Goal: Information Seeking & Learning: Check status

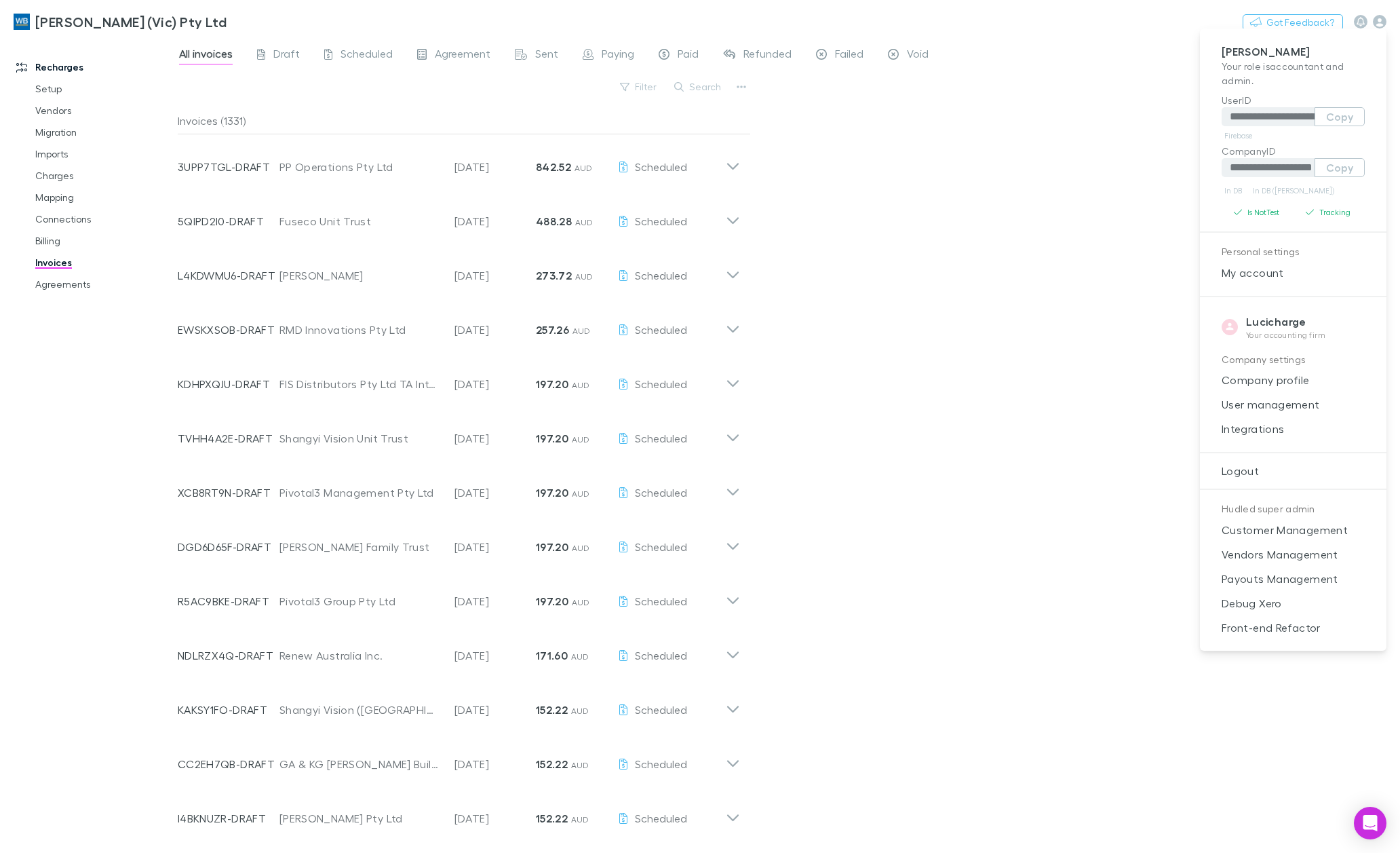
click at [180, 20] on div at bounding box center [700, 426] width 1400 height 853
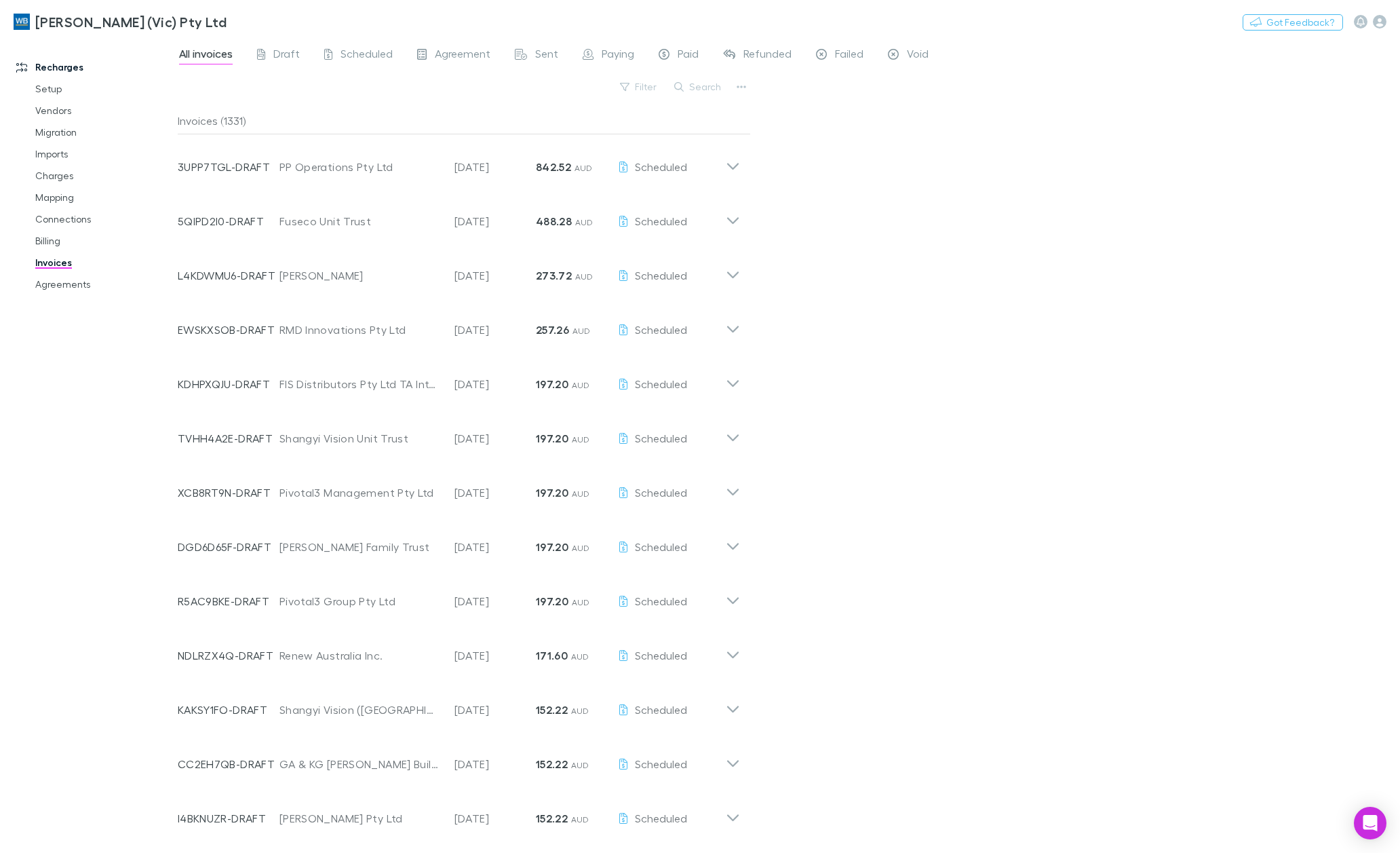
click at [240, 23] on button "Switch company" at bounding box center [285, 22] width 90 height 16
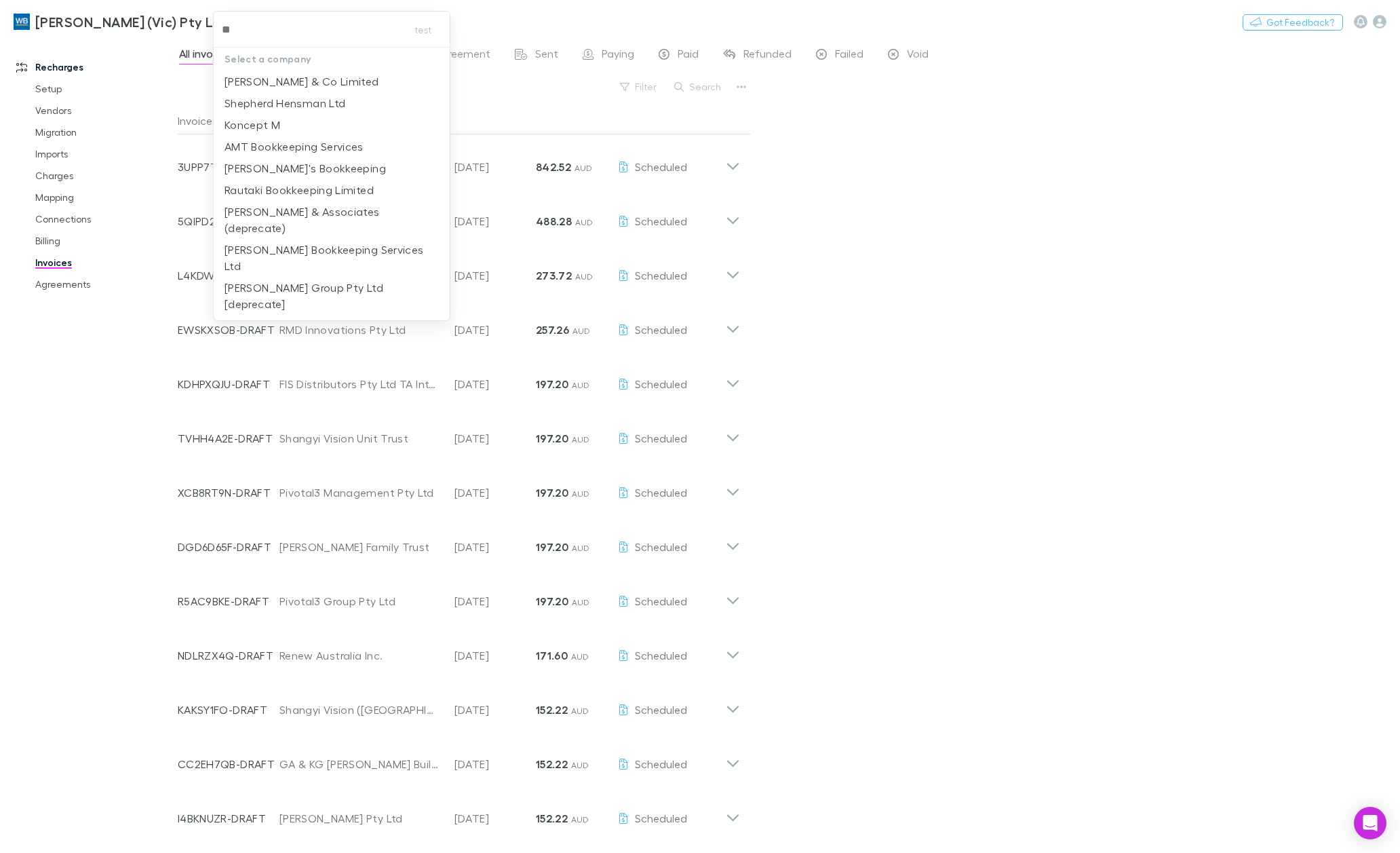
type input "***"
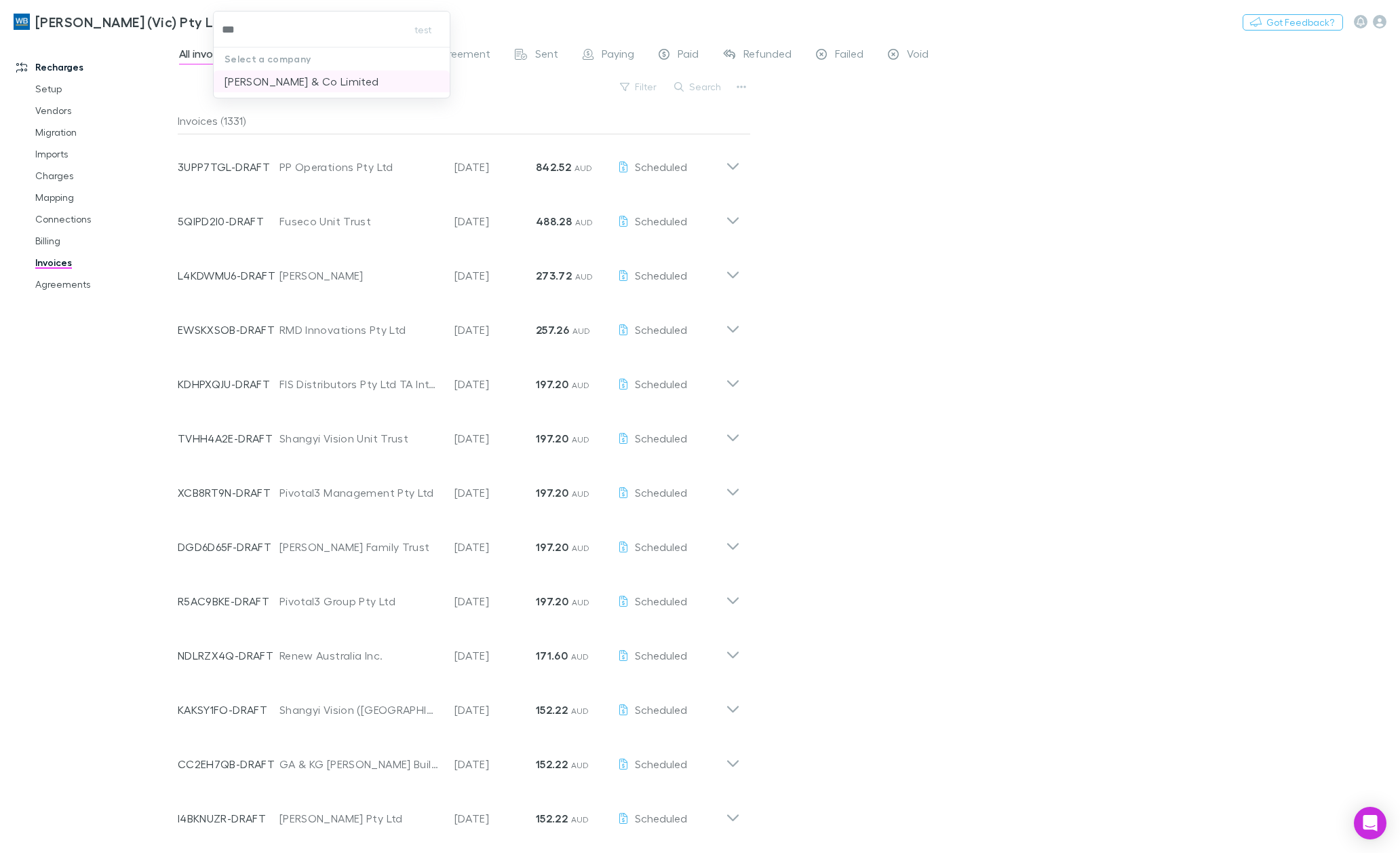
click at [281, 91] on li "[PERSON_NAME] & Co Limited" at bounding box center [331, 81] width 236 height 22
click at [544, 53] on span "Sent" at bounding box center [547, 55] width 23 height 18
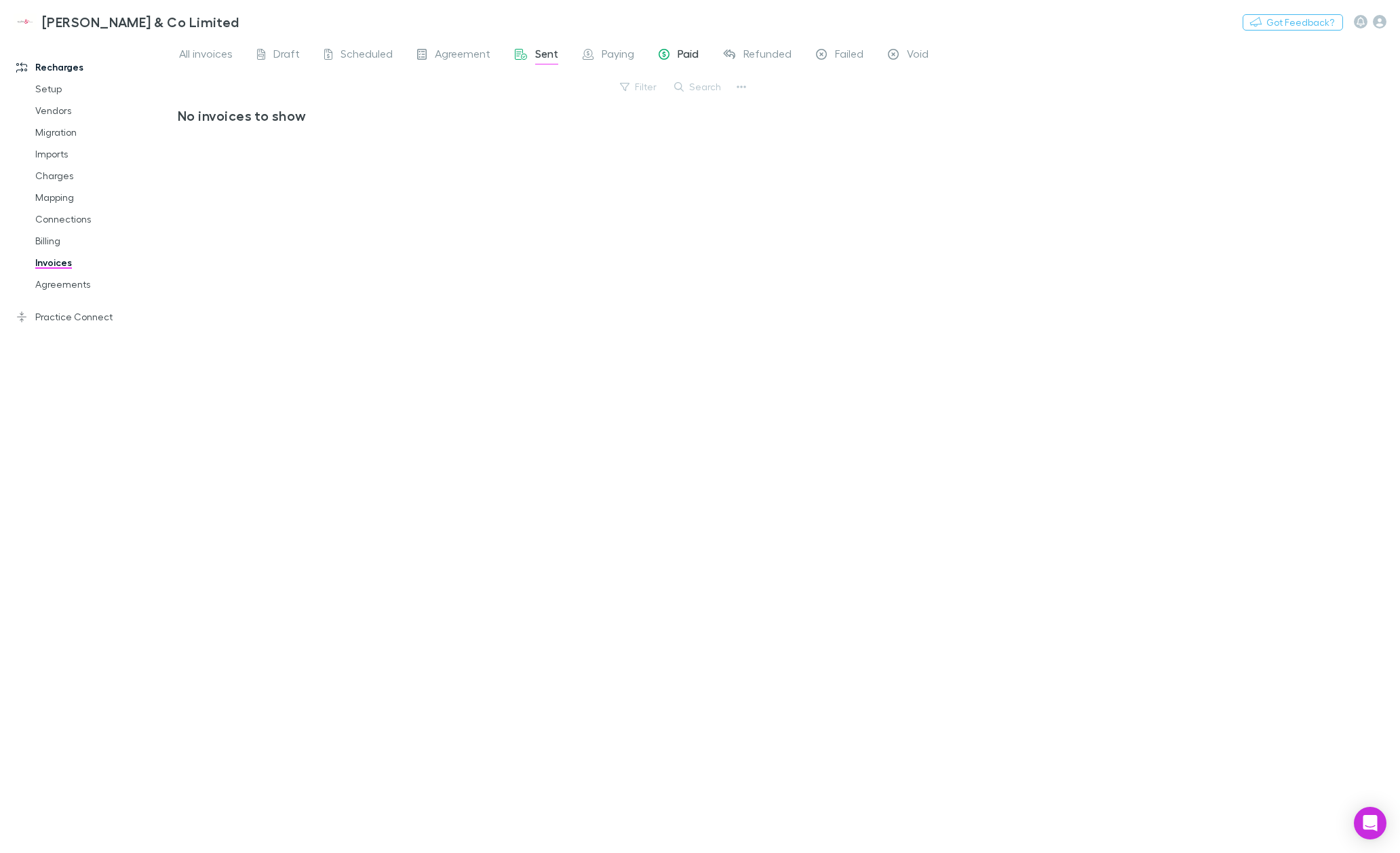
click at [688, 57] on span "Paid" at bounding box center [688, 55] width 21 height 18
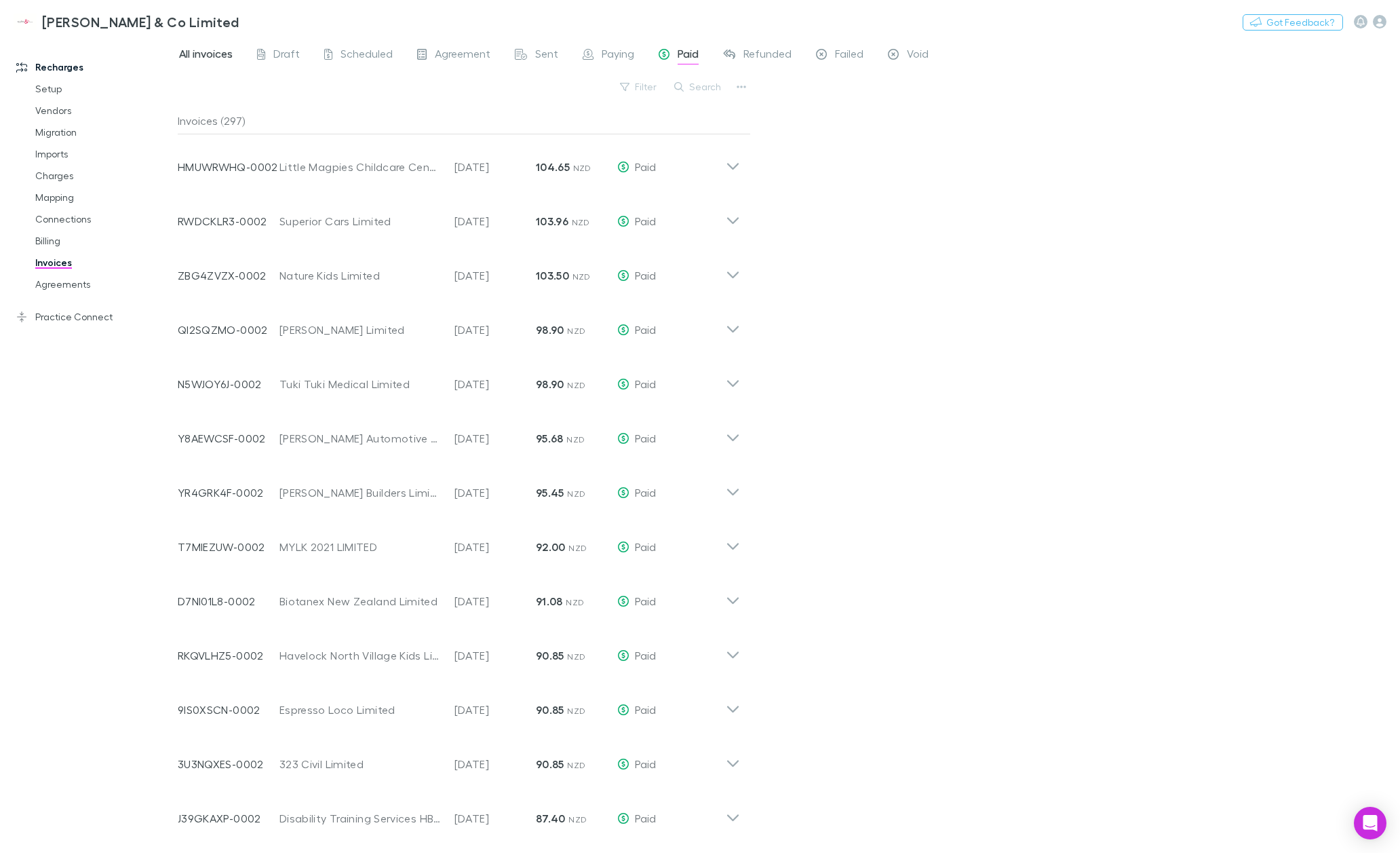
click at [197, 53] on span "All invoices" at bounding box center [205, 55] width 53 height 18
click at [688, 85] on button "Search" at bounding box center [698, 87] width 62 height 16
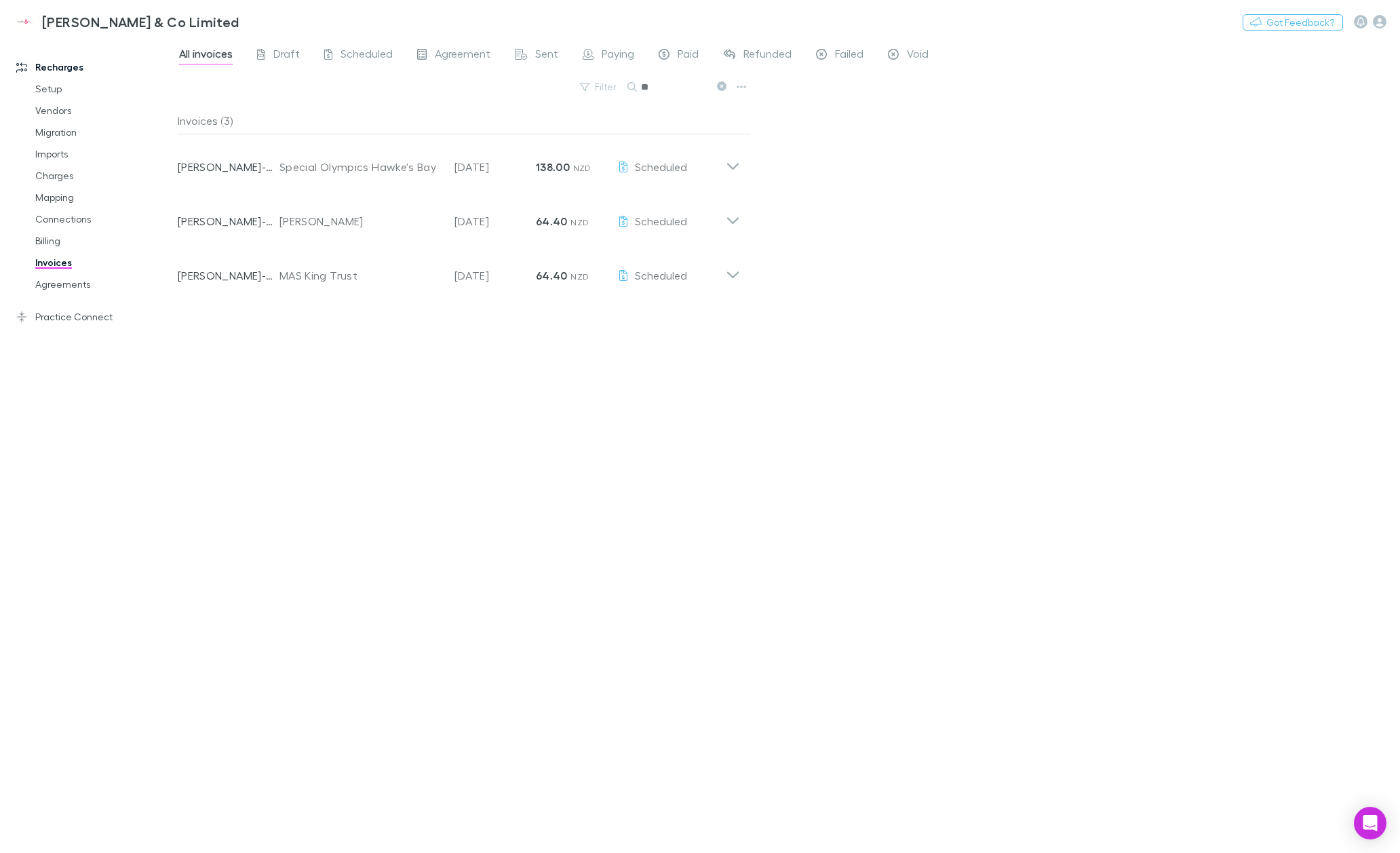
type input "*"
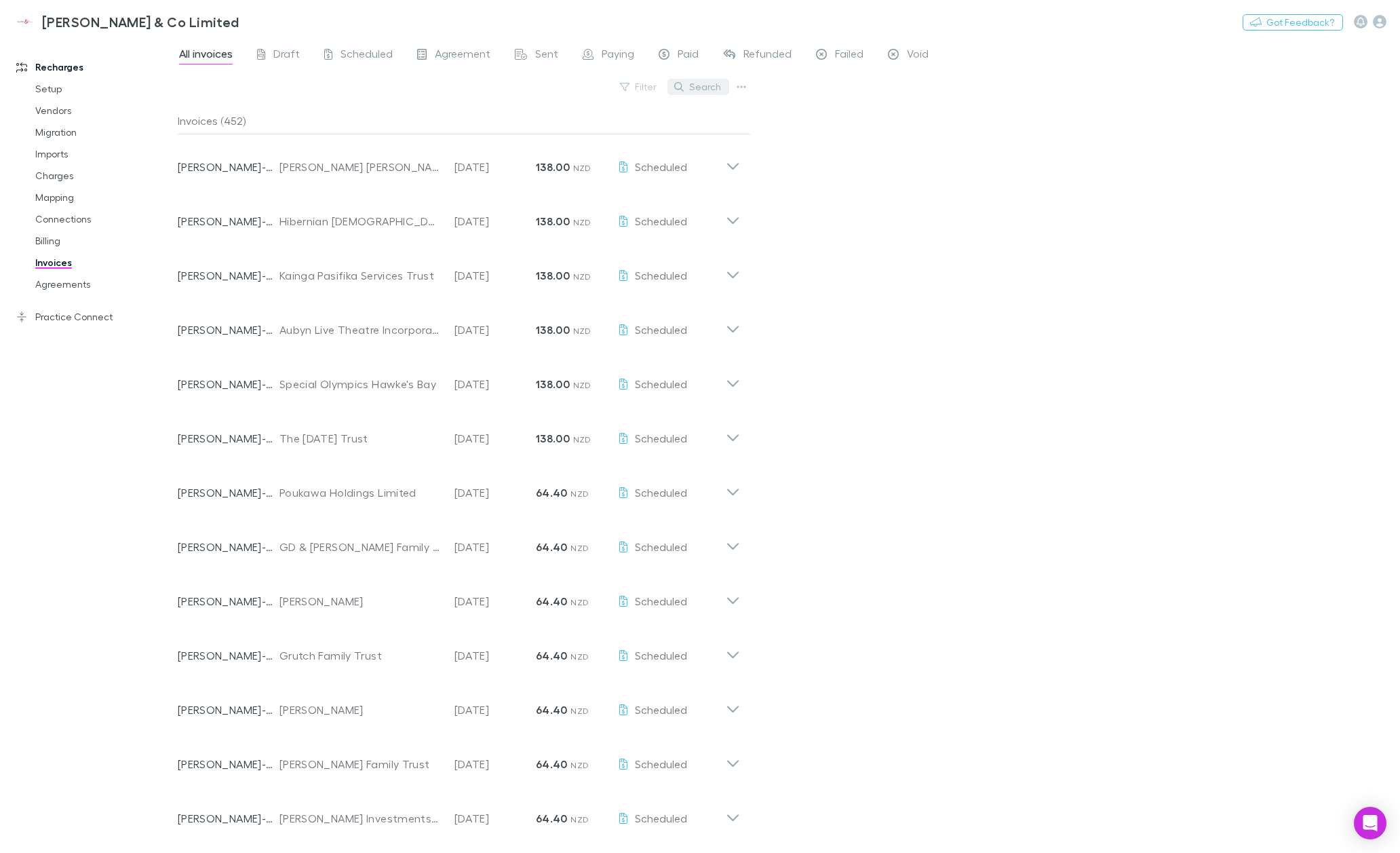
click at [696, 84] on button "Search" at bounding box center [698, 87] width 62 height 16
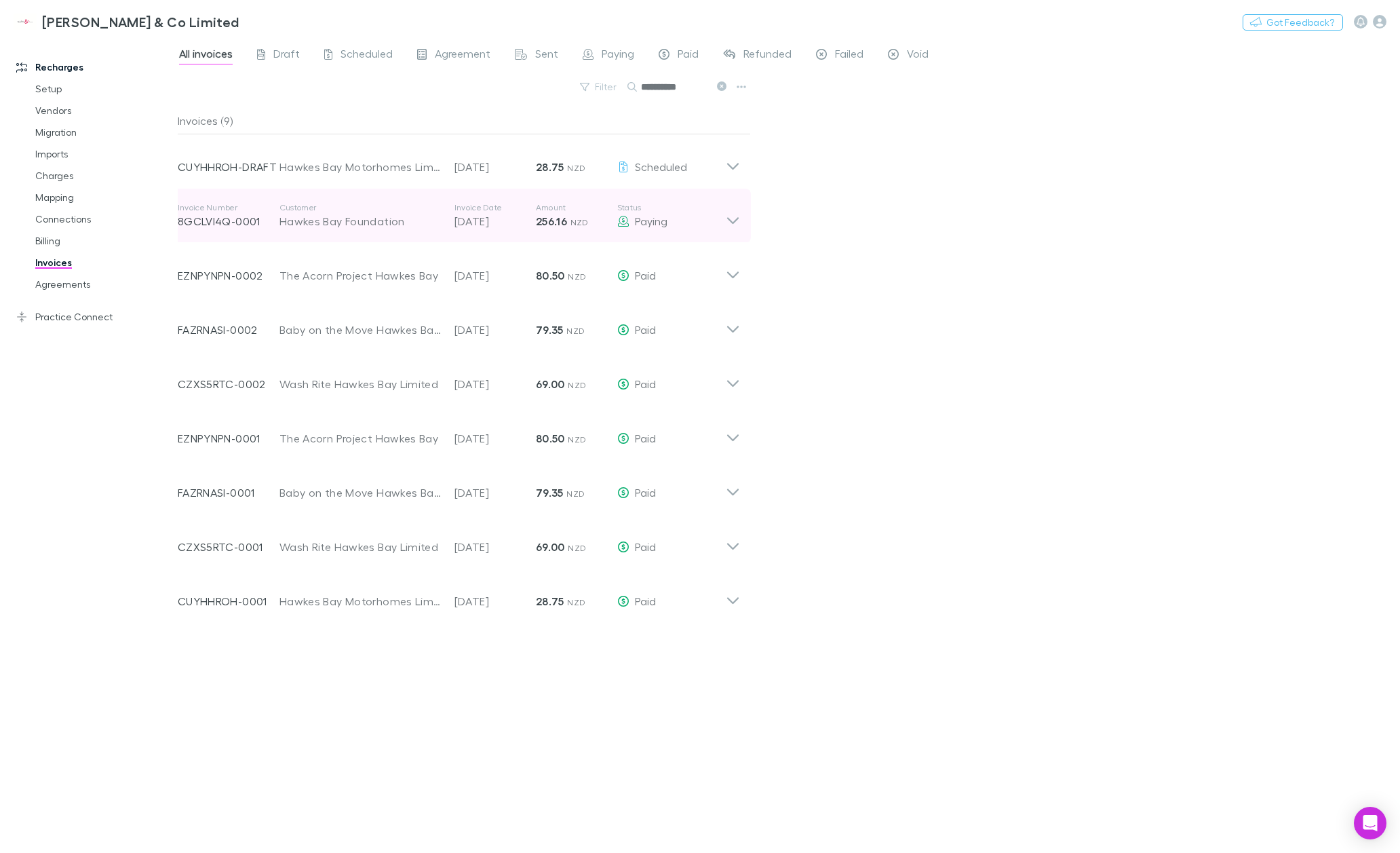
type input "**********"
click at [730, 218] on icon at bounding box center [733, 215] width 14 height 27
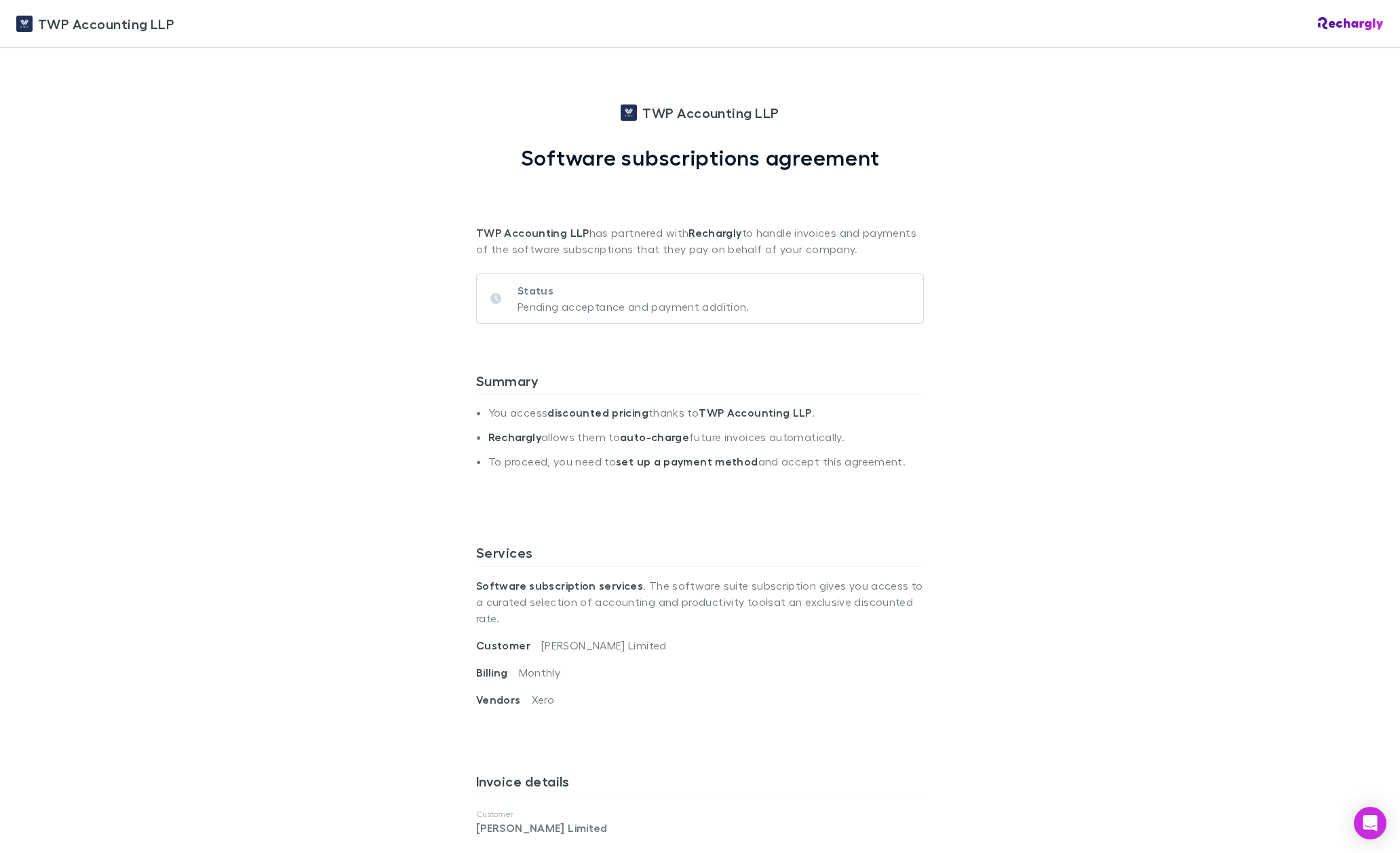
scroll to position [339, 0]
